Goal: Task Accomplishment & Management: Manage account settings

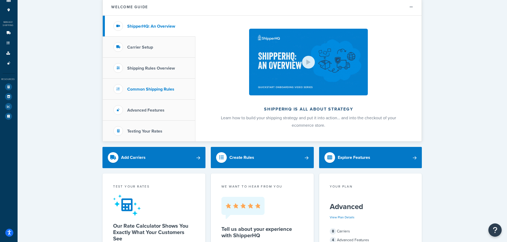
scroll to position [27, 0]
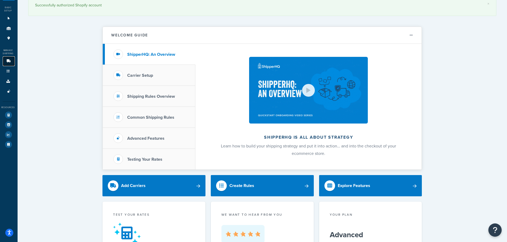
click at [11, 60] on link "Carriers 6" at bounding box center [9, 61] width 12 height 10
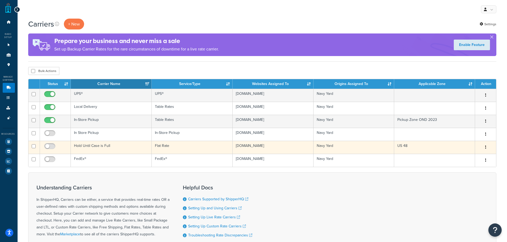
click at [128, 149] on td "Hold Until Case is Full" at bounding box center [111, 147] width 81 height 13
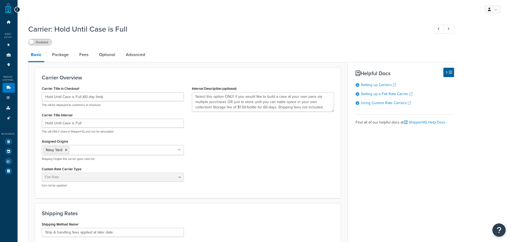
select select "flat"
select select "item"
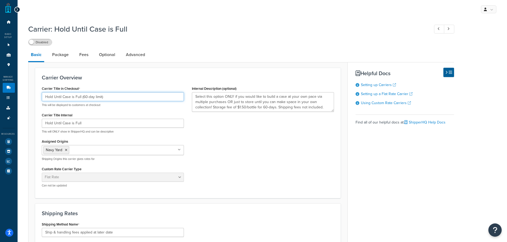
drag, startPoint x: 107, startPoint y: 98, endPoint x: 54, endPoint y: 98, distance: 52.4
click at [54, 98] on input "Hold Until Case is Full (60-day limit)" at bounding box center [113, 96] width 142 height 9
click at [103, 94] on input "Hold for 60 Days (Pay for Shipping Later)" at bounding box center [113, 96] width 142 height 9
type input "Hold for 60 Days (Pay for Shipping later)"
click at [236, 135] on div "Carrier Title in Checkout Hold for 60 Days (Pay for Shipping later) This will b…" at bounding box center [188, 138] width 300 height 107
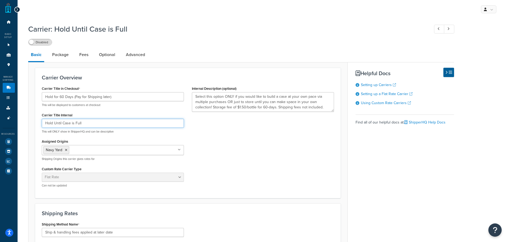
click at [90, 128] on input "Hold Until Case is Full" at bounding box center [113, 123] width 142 height 9
click at [75, 136] on div "Carrier Title in Checkout Hold for 60 Days (Pay for Shipping later) This will b…" at bounding box center [113, 138] width 150 height 107
drag, startPoint x: 99, startPoint y: 126, endPoint x: 97, endPoint y: 127, distance: 2.9
click at [99, 126] on input "Hold Until Case is Full" at bounding box center [113, 123] width 142 height 9
click at [89, 138] on div "Carrier Title in Checkout Hold for 60 Days (Pay for Shipping later) This will b…" at bounding box center [113, 138] width 150 height 107
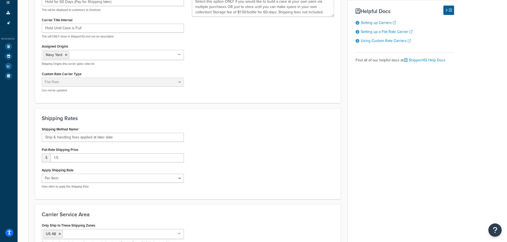
scroll to position [80, 0]
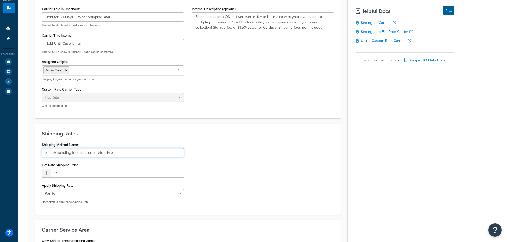
click at [58, 153] on input "Ship & handling fees applied at later date" at bounding box center [113, 152] width 142 height 9
click at [176, 155] on input "Ship & handling fees applied at later date" at bounding box center [113, 152] width 142 height 9
click at [115, 164] on div "Flat Rate Shipping Price $ 1.5" at bounding box center [113, 169] width 142 height 16
click at [60, 171] on input "1.5" at bounding box center [117, 173] width 133 height 9
drag, startPoint x: 67, startPoint y: 177, endPoint x: 51, endPoint y: 174, distance: 16.1
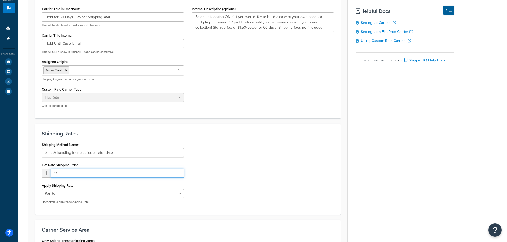
click at [51, 174] on input "1.5" at bounding box center [117, 173] width 133 height 9
click at [92, 185] on div "Apply Shipping Rate Per Order Per Item Per Package How often to apply this Ship…" at bounding box center [113, 193] width 142 height 22
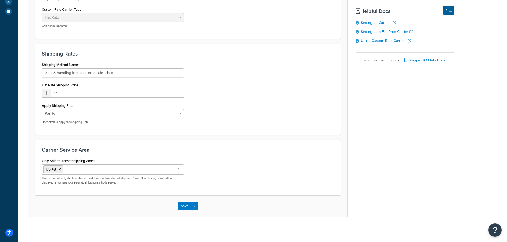
scroll to position [162, 0]
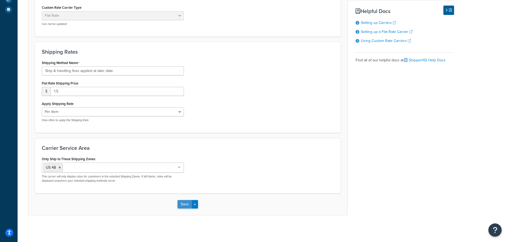
click at [180, 203] on button "Save" at bounding box center [184, 204] width 14 height 9
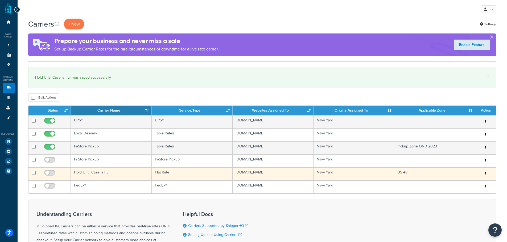
click at [98, 175] on td "Hold Until Case is Full" at bounding box center [111, 174] width 81 height 13
click at [149, 175] on td "Hold Until Case is Full" at bounding box center [111, 174] width 81 height 13
click at [131, 175] on td "Hold Until Case is Full" at bounding box center [111, 174] width 81 height 13
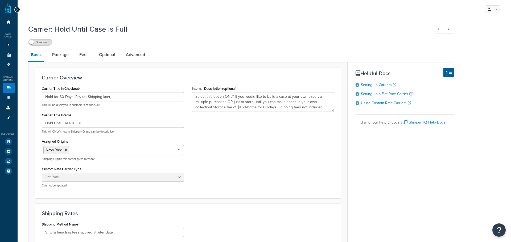
select select "flat"
select select "item"
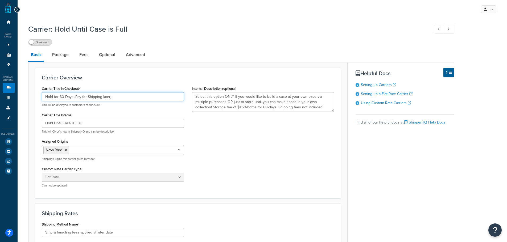
drag, startPoint x: 127, startPoint y: 100, endPoint x: 43, endPoint y: 98, distance: 84.1
click at [40, 98] on div "Carrier Title in Checkout Hold for 60 Days (Pay for Shipping later) This will b…" at bounding box center [113, 138] width 150 height 107
click at [53, 98] on input "Hold for 60 Days (Pay for Shipping later)" at bounding box center [113, 96] width 142 height 9
drag, startPoint x: 72, startPoint y: 97, endPoint x: 36, endPoint y: 94, distance: 36.1
click at [36, 94] on div "Carrier Overview Carrier Title in Checkout Hold for 60 Days (Pay for Shipping l…" at bounding box center [187, 133] width 305 height 131
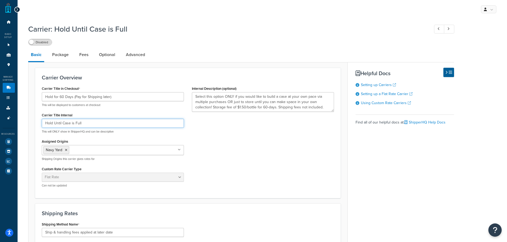
click at [93, 124] on input "Hold Until Case is Full" at bounding box center [113, 123] width 142 height 9
paste input "for 60 Days"
type input "Hold for 60 Days"
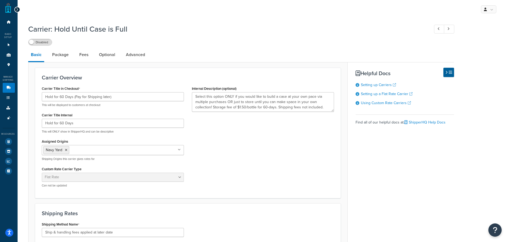
click at [224, 138] on div "Carrier Title in Checkout Hold for 60 Days (Pay for Shipping later) This will b…" at bounding box center [188, 138] width 300 height 107
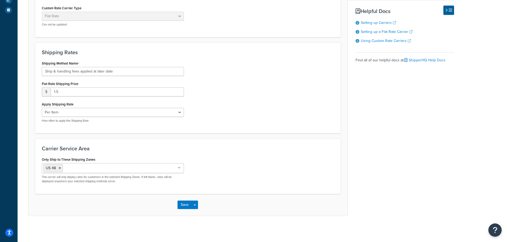
scroll to position [162, 0]
click at [182, 206] on button "Save" at bounding box center [184, 204] width 14 height 9
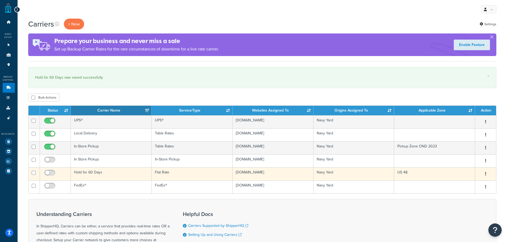
click at [419, 173] on td "US 48" at bounding box center [434, 174] width 81 height 13
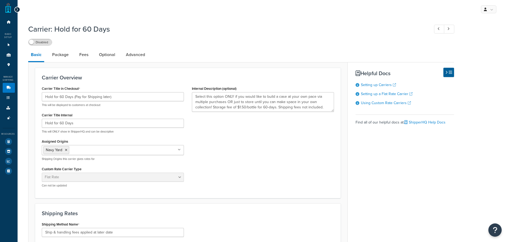
select select "flat"
select select "item"
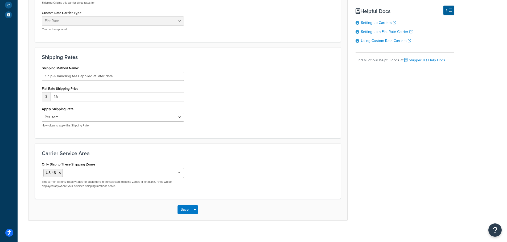
scroll to position [162, 0]
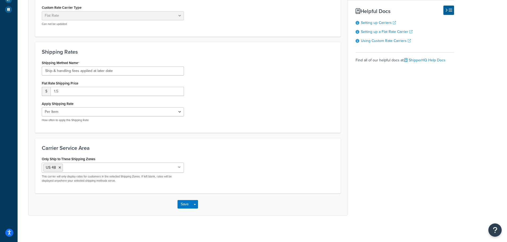
click at [105, 170] on input "Only Ship to These Shipping Zones" at bounding box center [87, 168] width 47 height 6
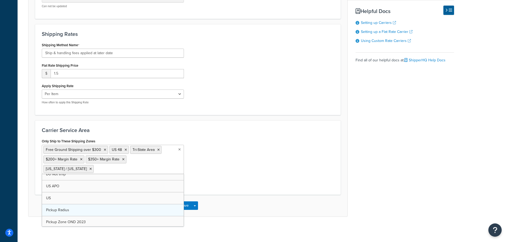
scroll to position [79, 0]
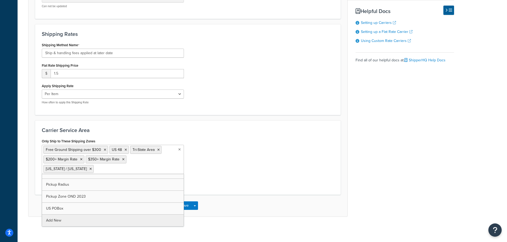
click at [235, 170] on div "Only Ship to These Shipping Zones Free Ground Shipping over $300 US 48 Tri-Stat…" at bounding box center [188, 163] width 300 height 51
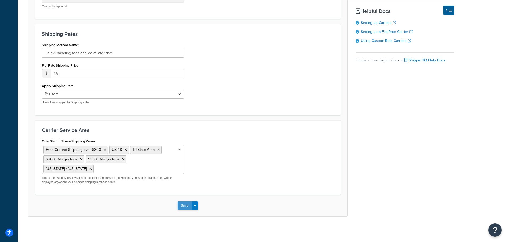
click at [179, 205] on button "Save" at bounding box center [184, 206] width 14 height 9
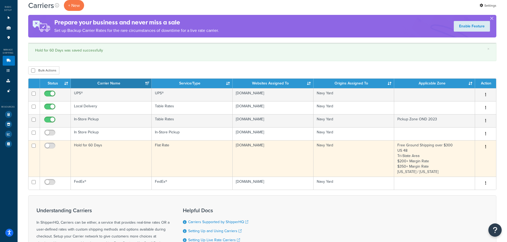
scroll to position [27, 0]
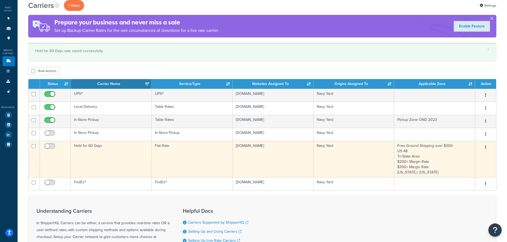
click at [347, 161] on td "Navy Yard" at bounding box center [353, 159] width 81 height 36
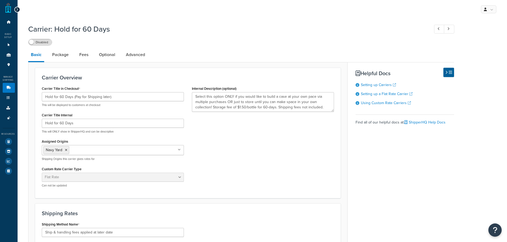
select select "flat"
select select "item"
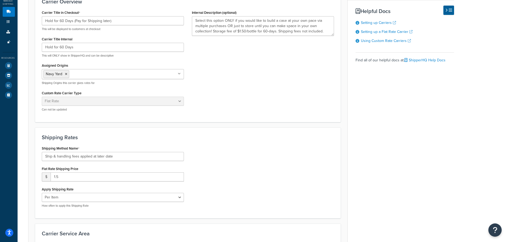
scroll to position [180, 0]
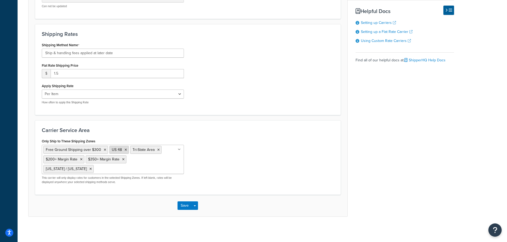
click at [125, 153] on li "US 48" at bounding box center [118, 150] width 19 height 8
click at [125, 151] on icon at bounding box center [125, 149] width 2 height 3
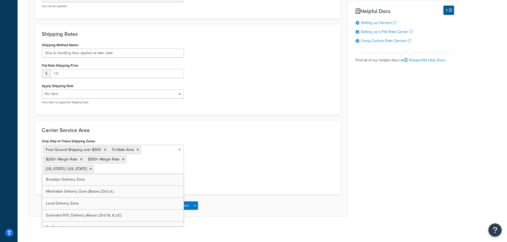
click at [212, 183] on div "Only Ship to These Shipping Zones Free Ground Shipping over $300 Tri-State Area…" at bounding box center [188, 163] width 300 height 51
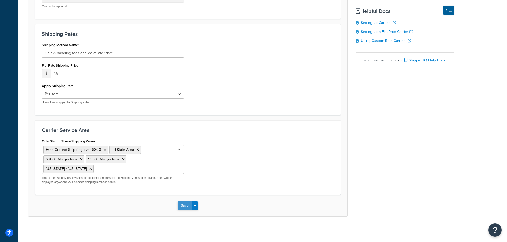
click at [182, 202] on button "Save" at bounding box center [184, 206] width 14 height 9
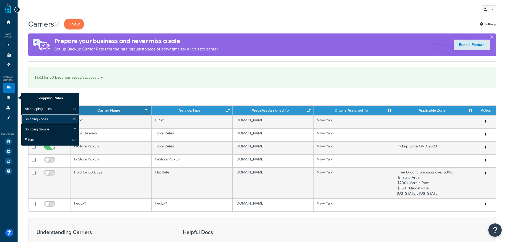
click at [44, 118] on span "Shipping Zones" at bounding box center [36, 119] width 23 height 5
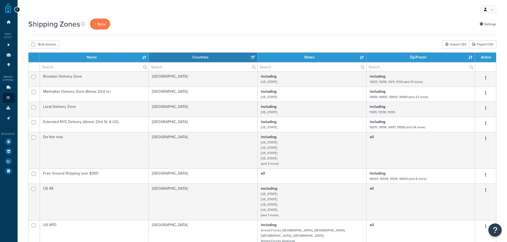
select select "15"
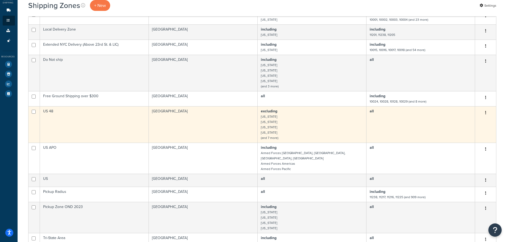
scroll to position [80, 0]
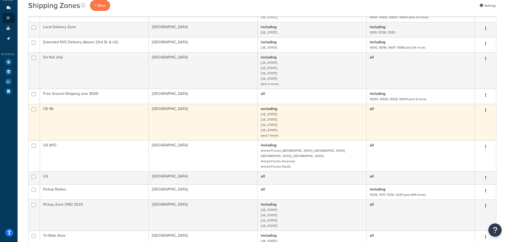
click at [52, 107] on td "US 48" at bounding box center [94, 122] width 109 height 36
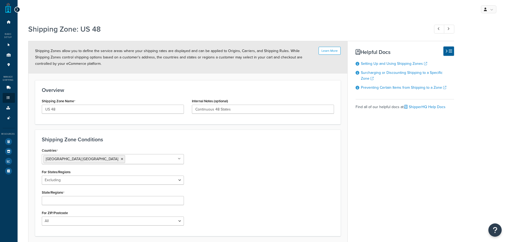
select select "excluding"
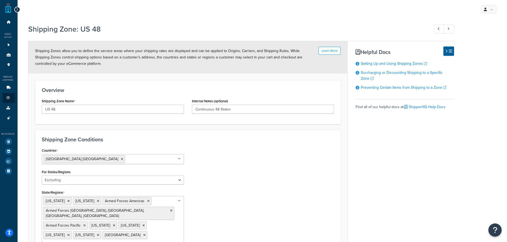
scroll to position [53, 0]
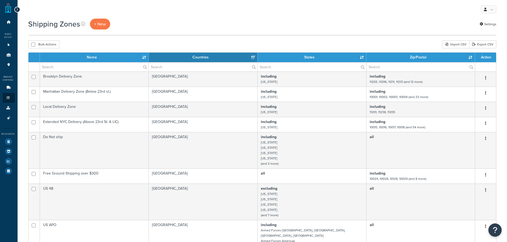
select select "15"
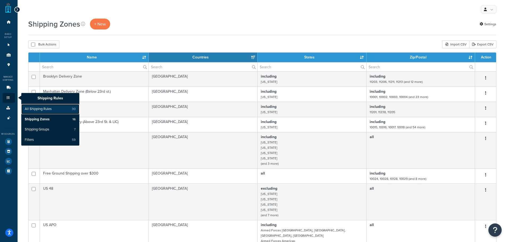
click at [29, 108] on span "All Shipping Rules" at bounding box center [38, 109] width 27 height 5
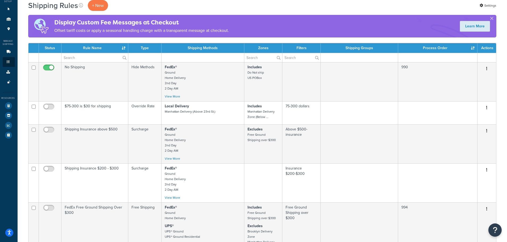
scroll to position [27, 0]
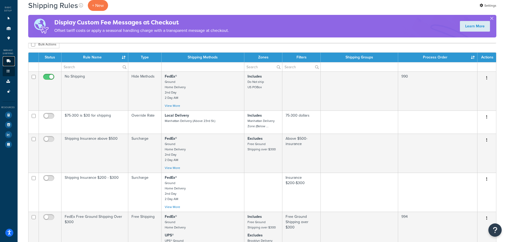
click at [9, 59] on link "Carriers 6" at bounding box center [9, 61] width 12 height 10
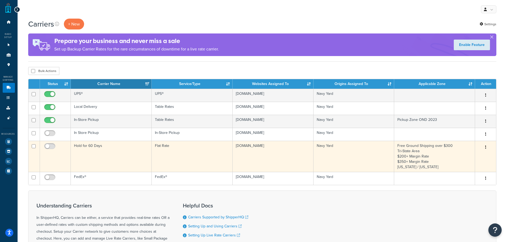
click at [124, 152] on td "Hold for 60 Days" at bounding box center [111, 156] width 81 height 31
click at [82, 146] on td "Hold for 60 Days" at bounding box center [111, 156] width 81 height 31
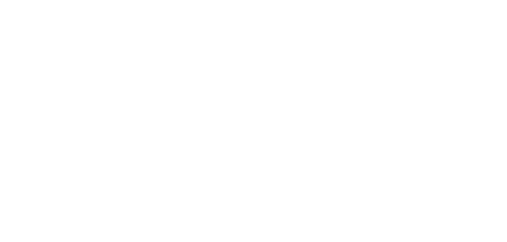
select select "flat"
select select "item"
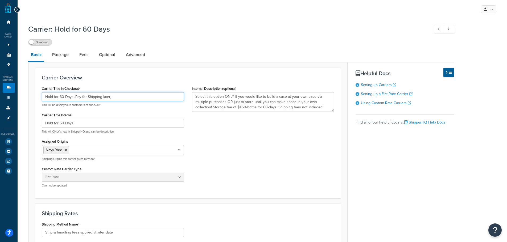
drag, startPoint x: 58, startPoint y: 98, endPoint x: 72, endPoint y: 98, distance: 14.4
click at [72, 98] on input "Hold for 60 Days (Pay for Shipping later)" at bounding box center [113, 96] width 142 height 9
click at [69, 97] on input "Hold for Now (Pay for Shipping later)" at bounding box center [113, 96] width 142 height 9
type input "Hold for Now (60-Day Limit, Pay for Shipping later)"
click at [204, 139] on div "Carrier Title in Checkout Hold for Now (60-Day Limit, Pay for Shipping later) T…" at bounding box center [188, 138] width 300 height 107
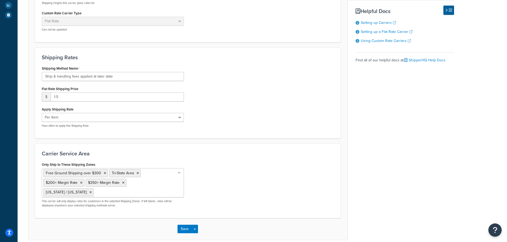
scroll to position [180, 0]
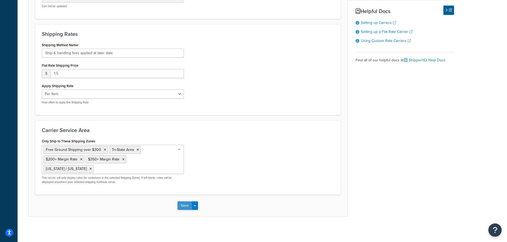
click at [179, 205] on button "Save" at bounding box center [184, 206] width 14 height 9
